Goal: Navigation & Orientation: Find specific page/section

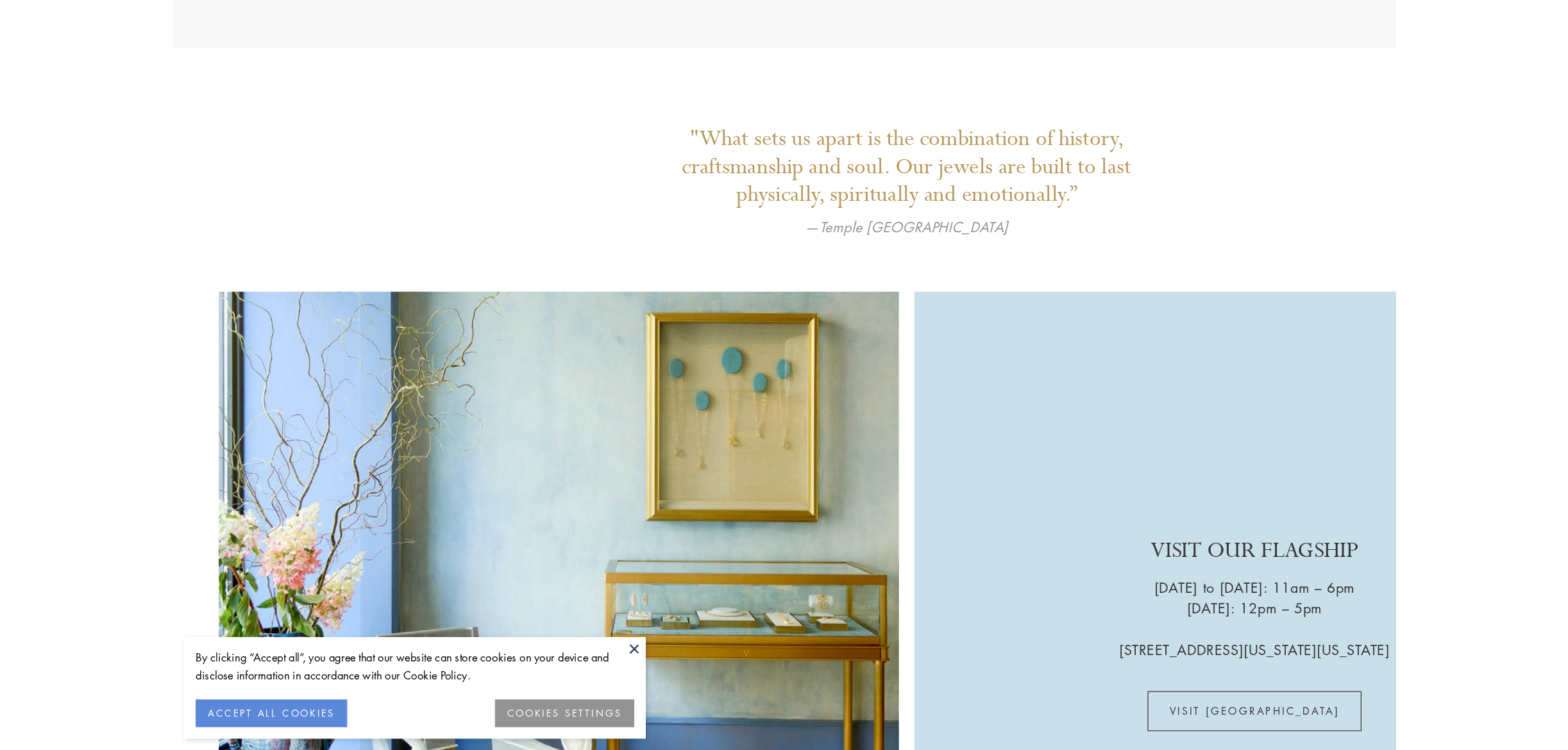
scroll to position [3820, 0]
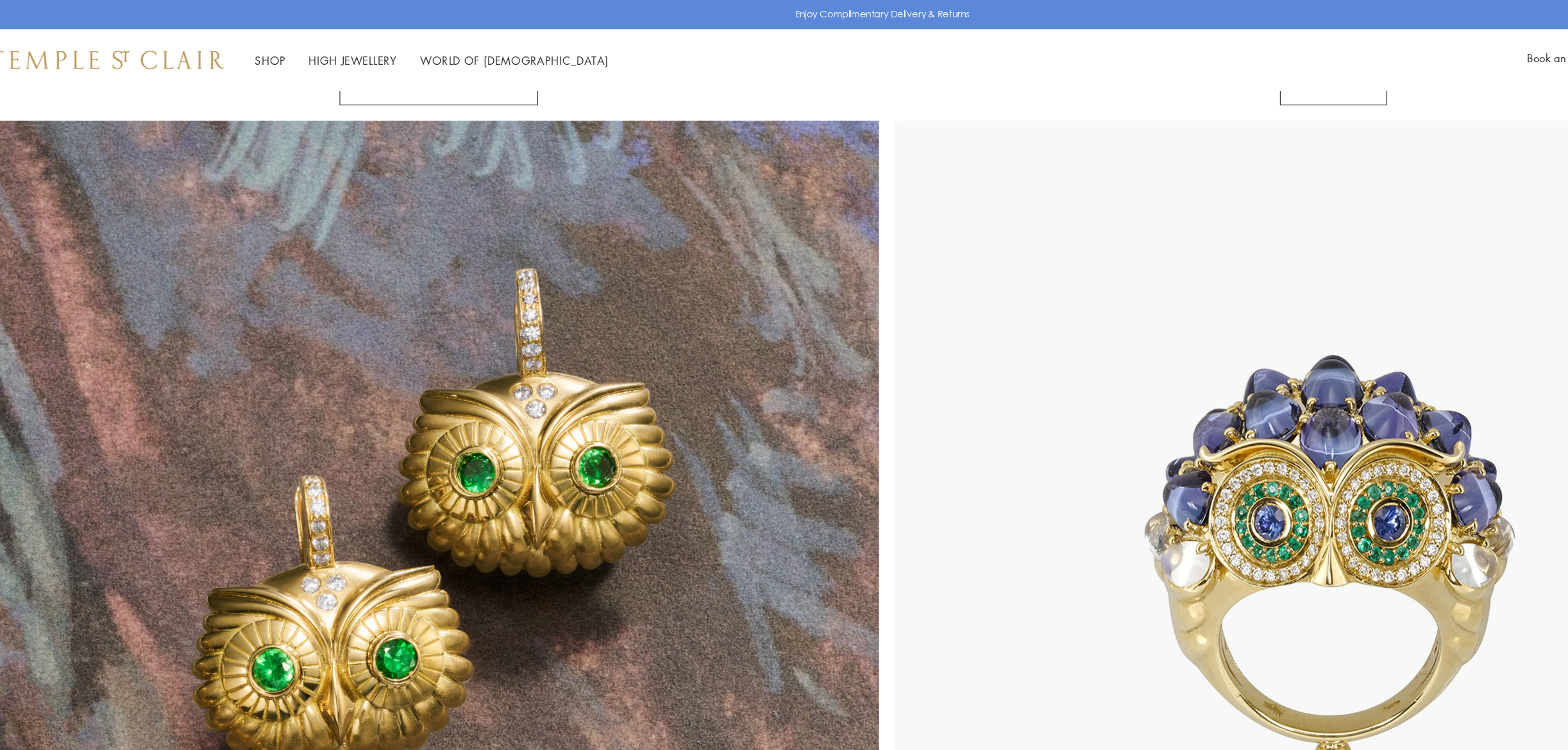
scroll to position [1420, 0]
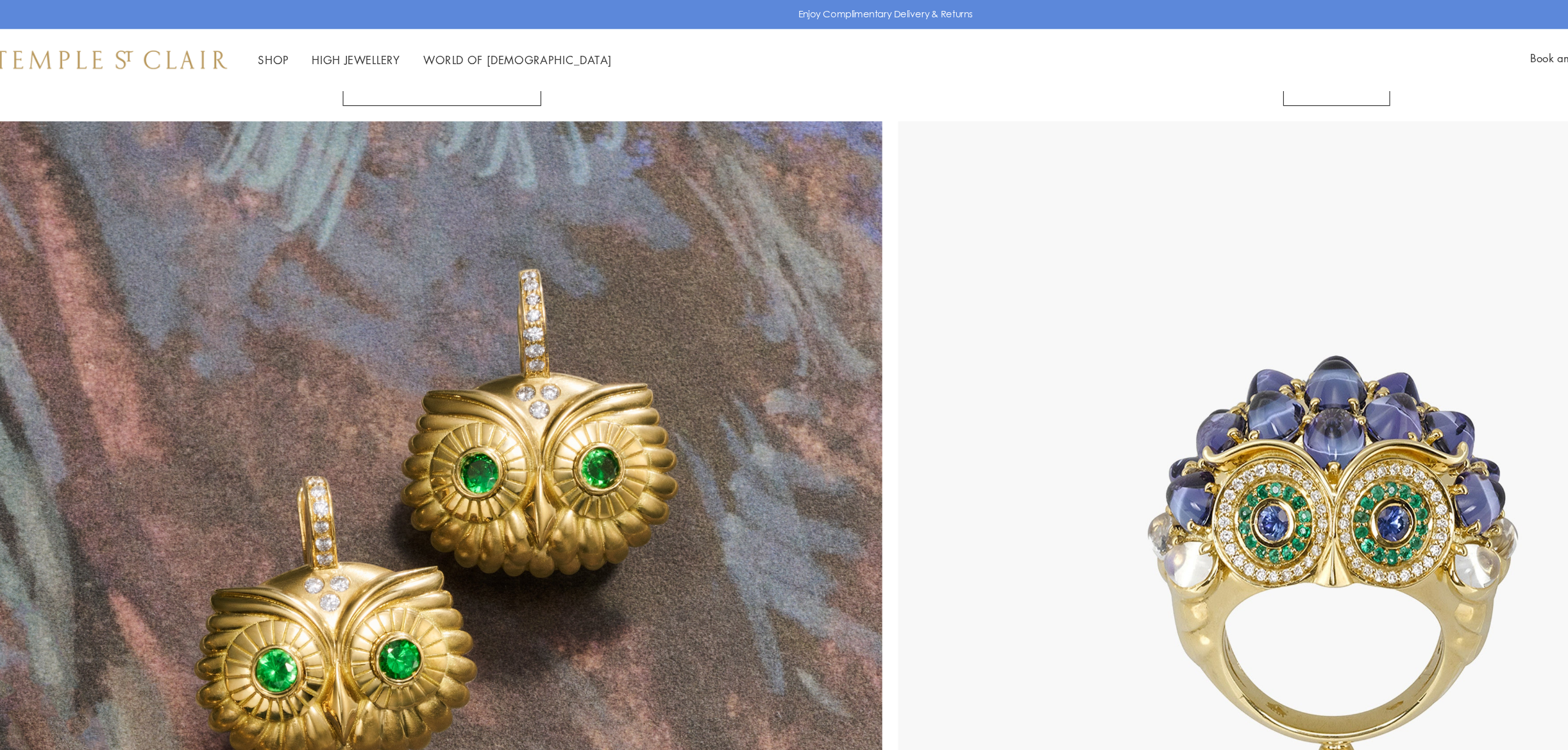
click at [514, 374] on img at bounding box center [408, 471] width 739 height 740
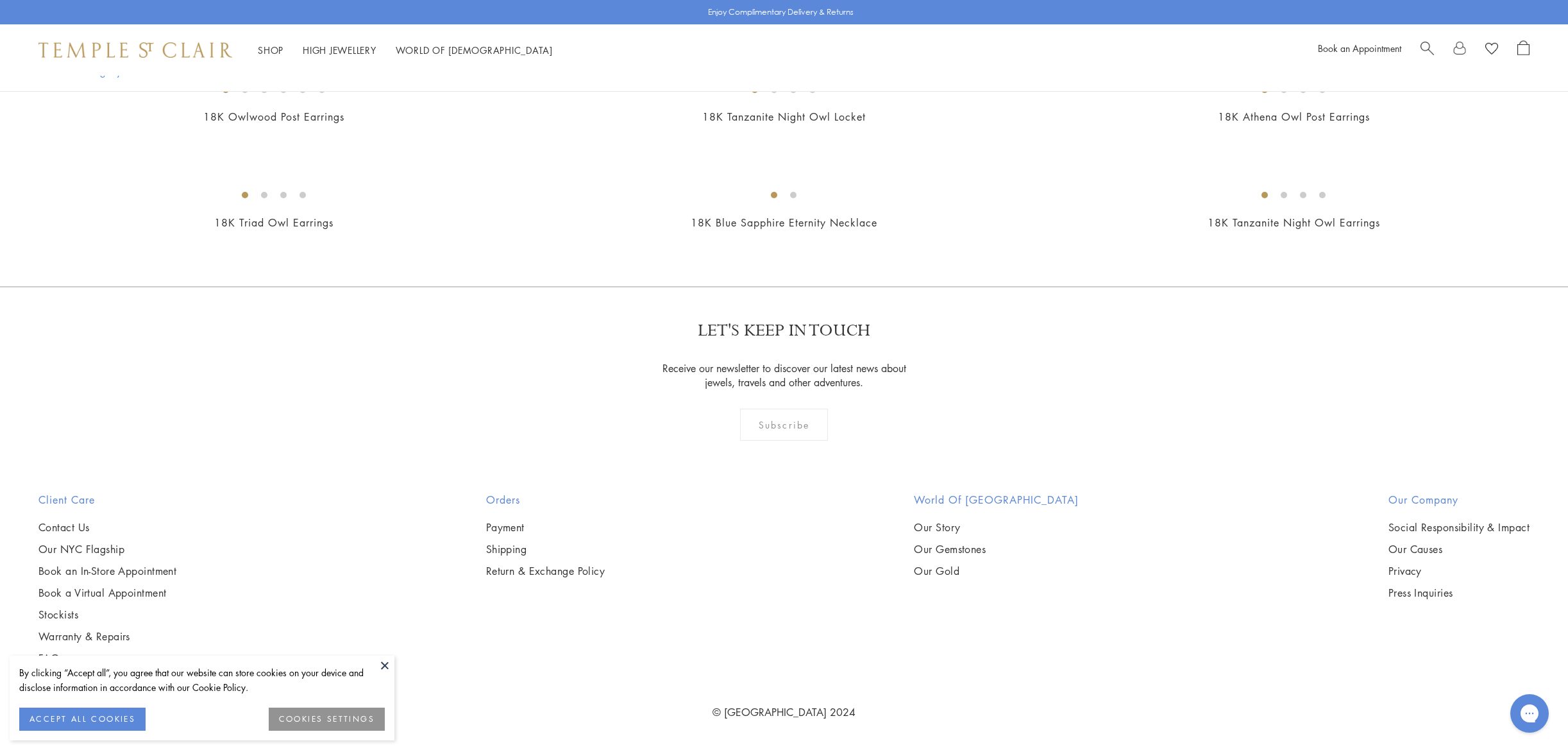
scroll to position [3622, 0]
click at [388, 667] on button at bounding box center [384, 665] width 19 height 19
